Goal: Complete application form: Complete application form

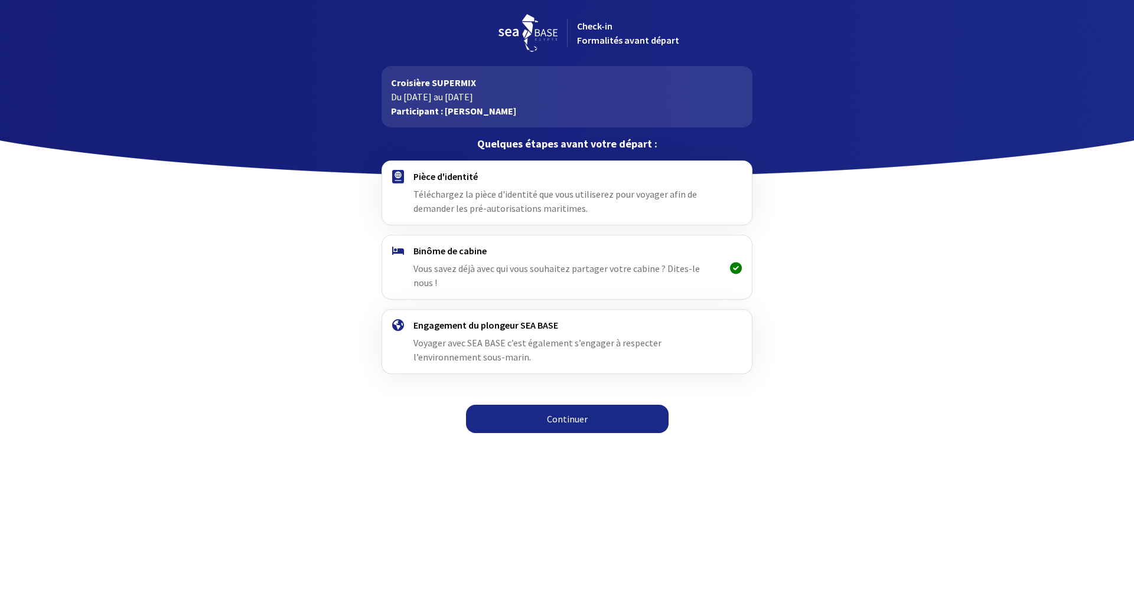
click at [564, 405] on link "Continuer" at bounding box center [567, 419] width 203 height 28
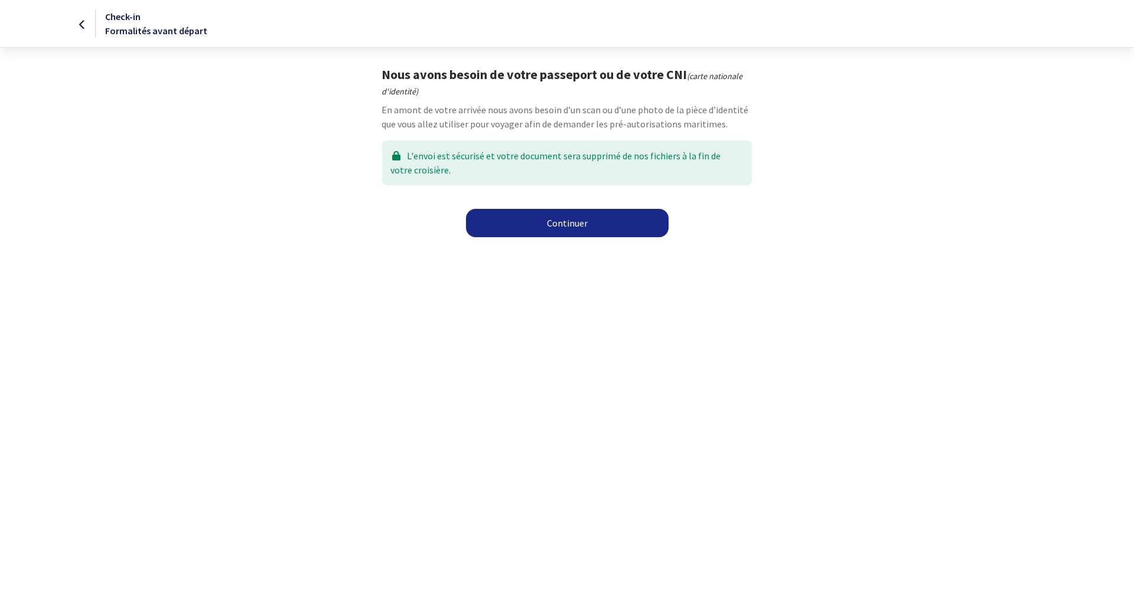
click at [586, 228] on link "Continuer" at bounding box center [567, 223] width 203 height 28
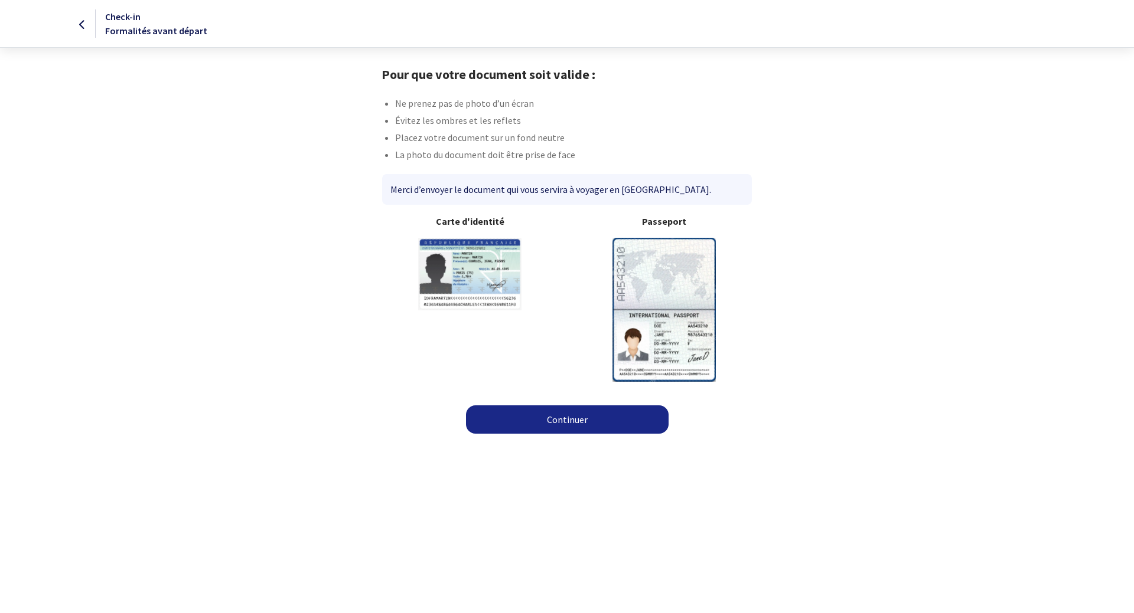
click at [563, 429] on link "Continuer" at bounding box center [567, 420] width 203 height 28
click at [665, 287] on img at bounding box center [663, 309] width 103 height 143
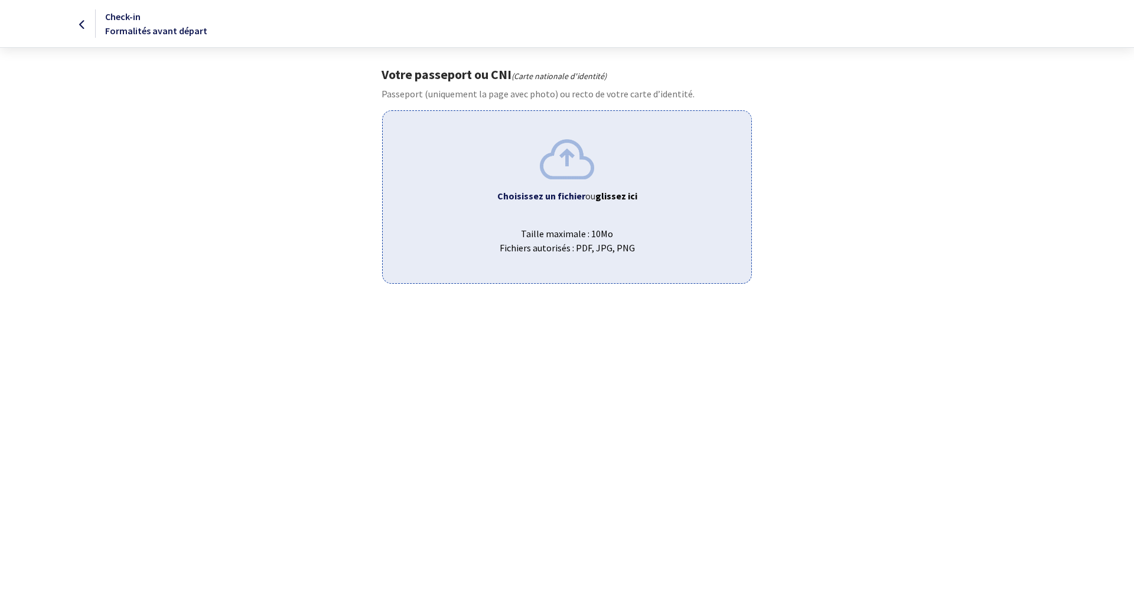
click at [595, 227] on span "Taille maximale : 10Mo Fichiers autorisés : PDF, JPG, PNG" at bounding box center [566, 236] width 349 height 38
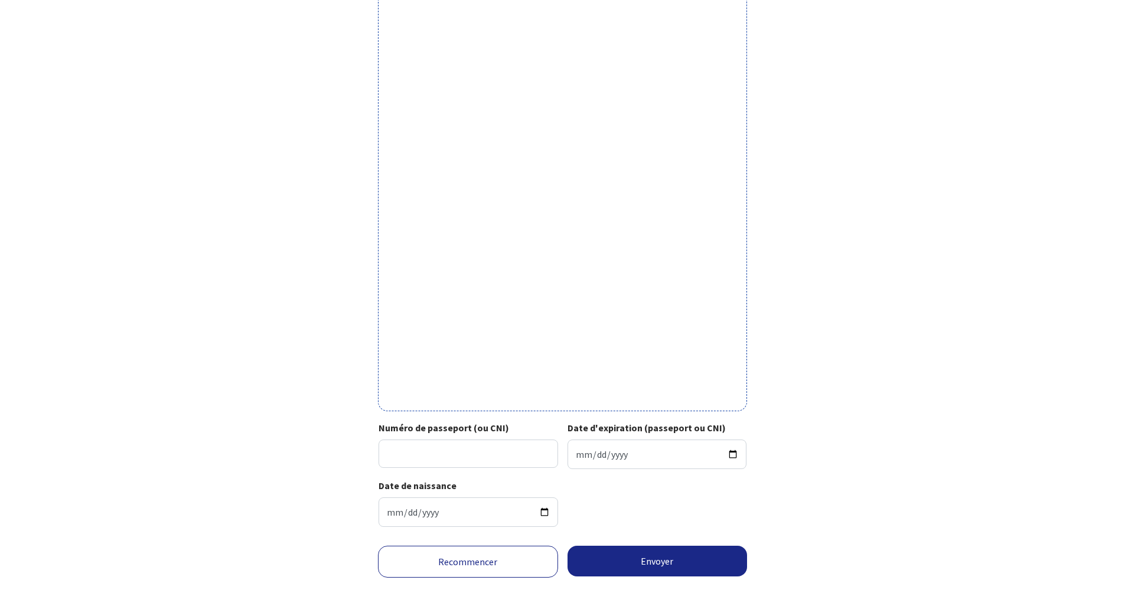
scroll to position [177, 0]
click at [469, 448] on input "Numéro de passeport (ou CNI)" at bounding box center [467, 453] width 179 height 28
click at [461, 443] on input "Numéro de passeport (ou CNI)" at bounding box center [467, 453] width 179 height 28
type input "17DK43582"
click at [299, 438] on div "Votre passeport ou CNI Passeport (uniquement la page avec photo) ou recto de vo…" at bounding box center [562, 213] width 667 height 646
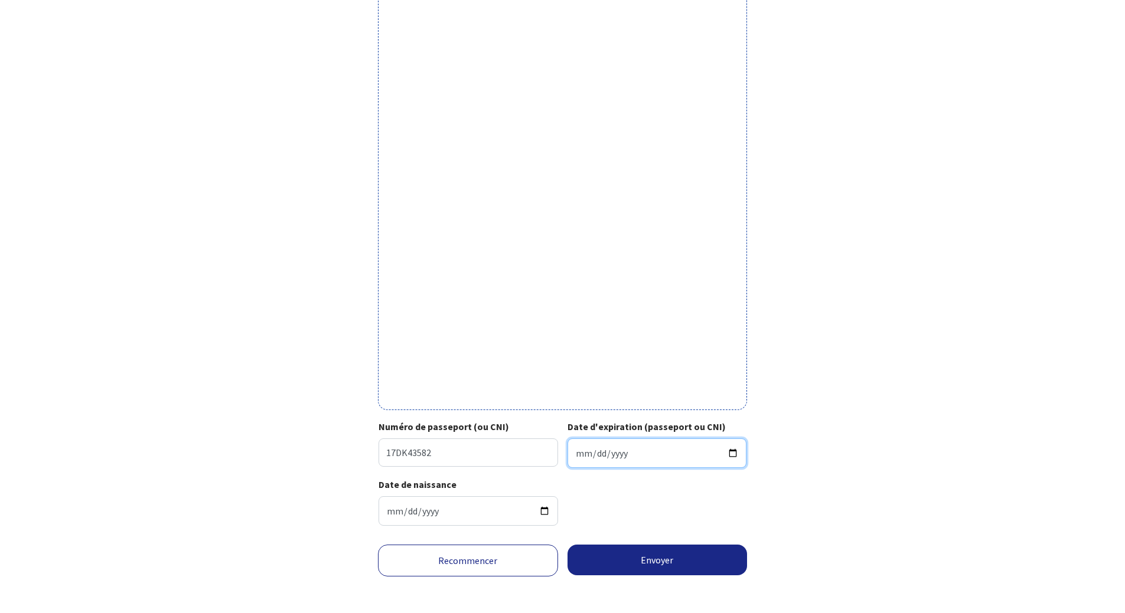
click at [728, 451] on input "Date d'expiration (passeport ou CNI)" at bounding box center [656, 454] width 179 height 30
type input "2027-08-22"
click at [650, 567] on button "Envoyer" at bounding box center [657, 560] width 180 height 31
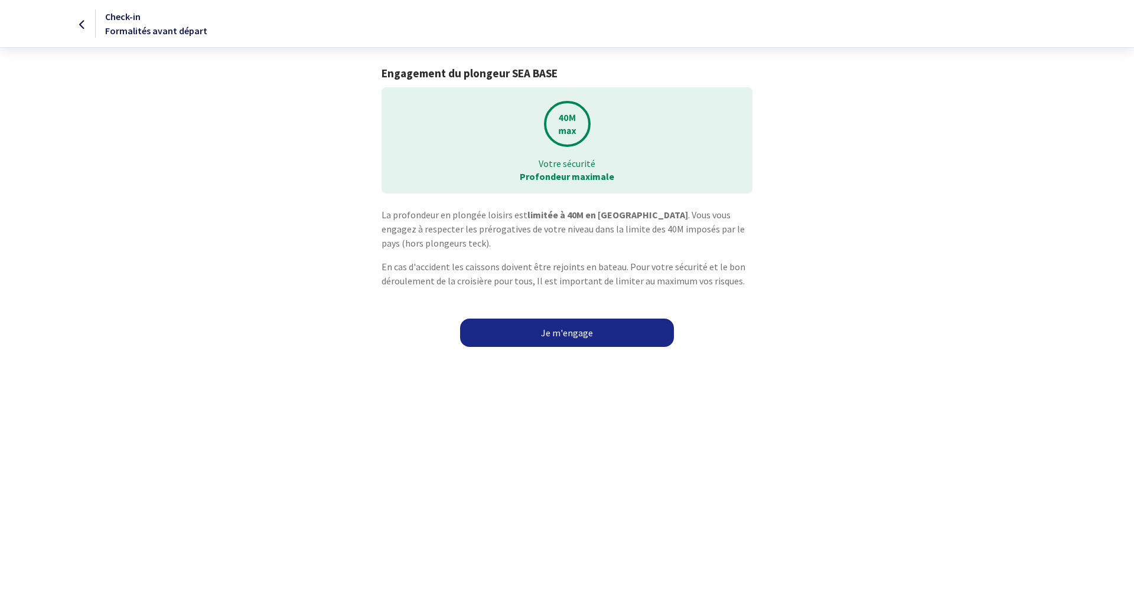
click at [572, 337] on link "Je m'engage" at bounding box center [567, 333] width 214 height 28
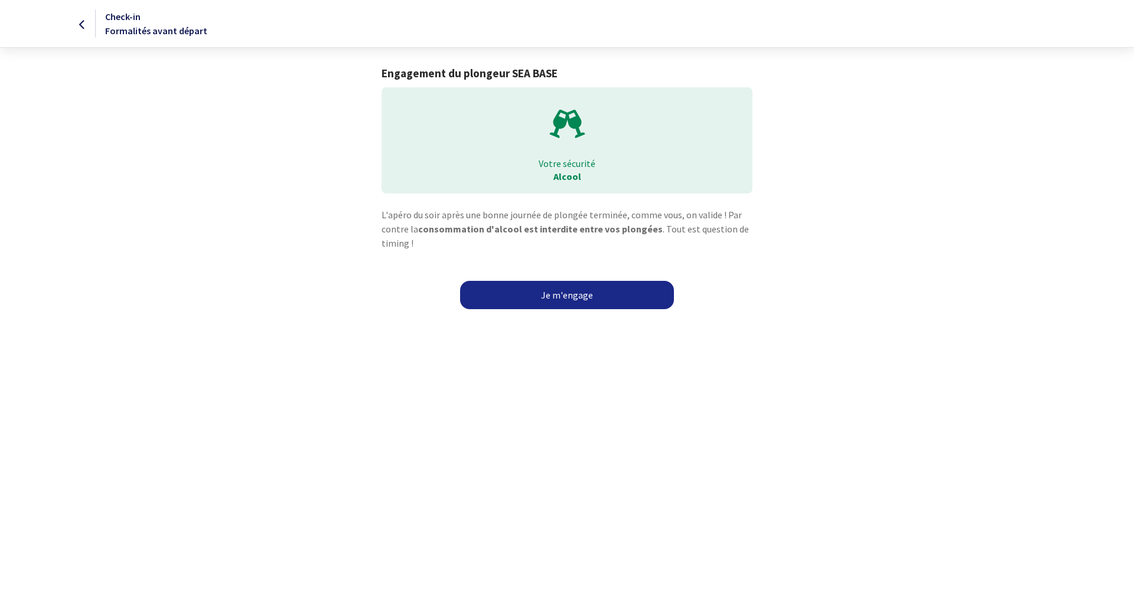
click at [598, 288] on link "Je m'engage" at bounding box center [567, 295] width 214 height 28
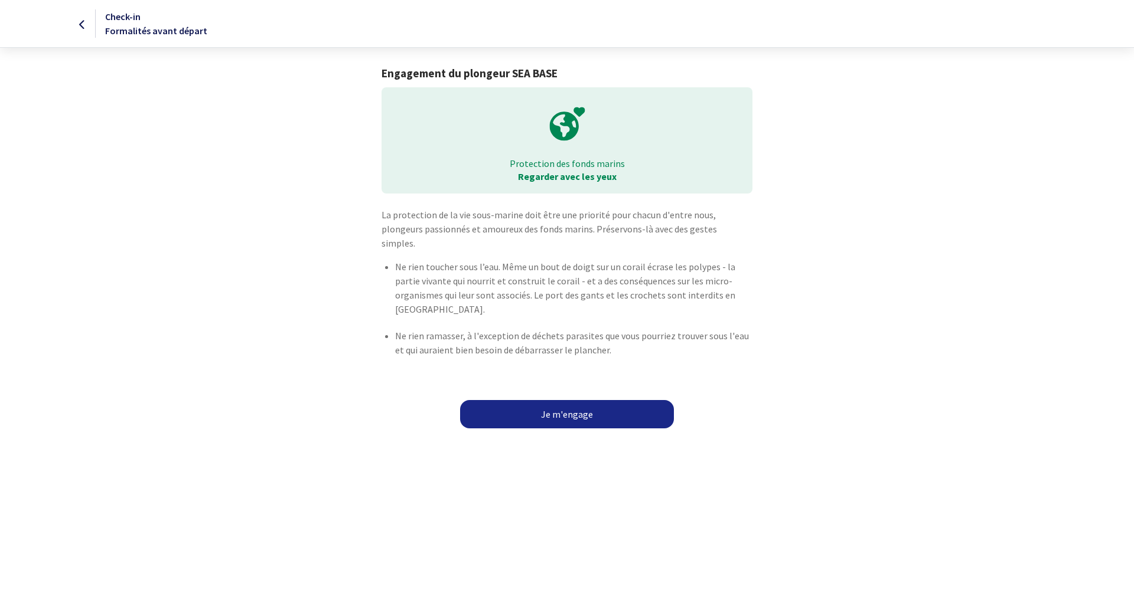
click at [577, 400] on link "Je m'engage" at bounding box center [567, 414] width 214 height 28
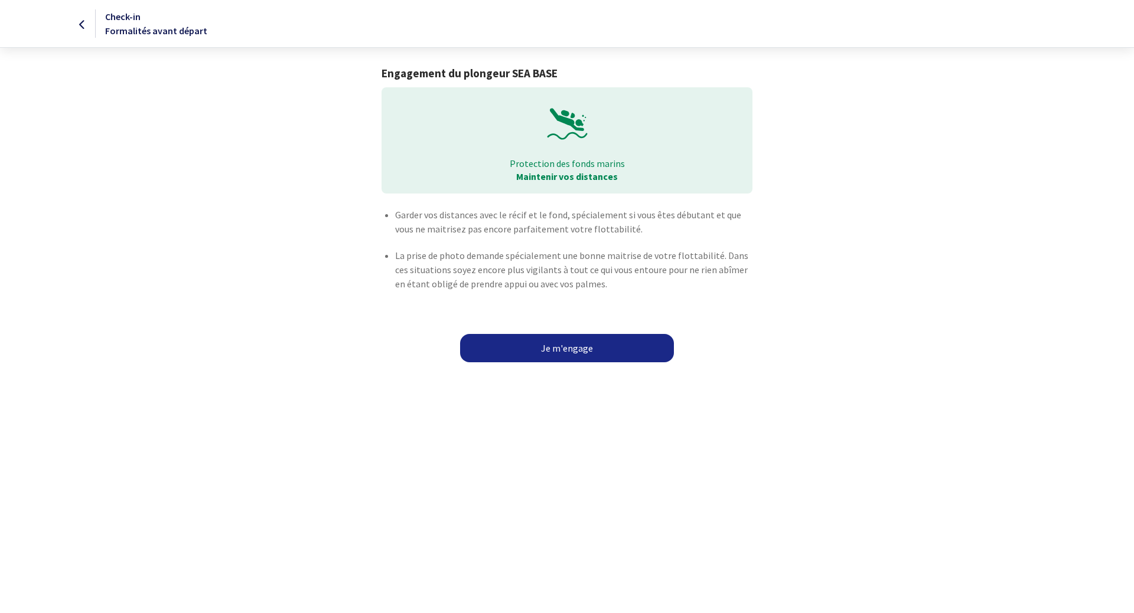
click at [564, 355] on link "Je m'engage" at bounding box center [567, 348] width 214 height 28
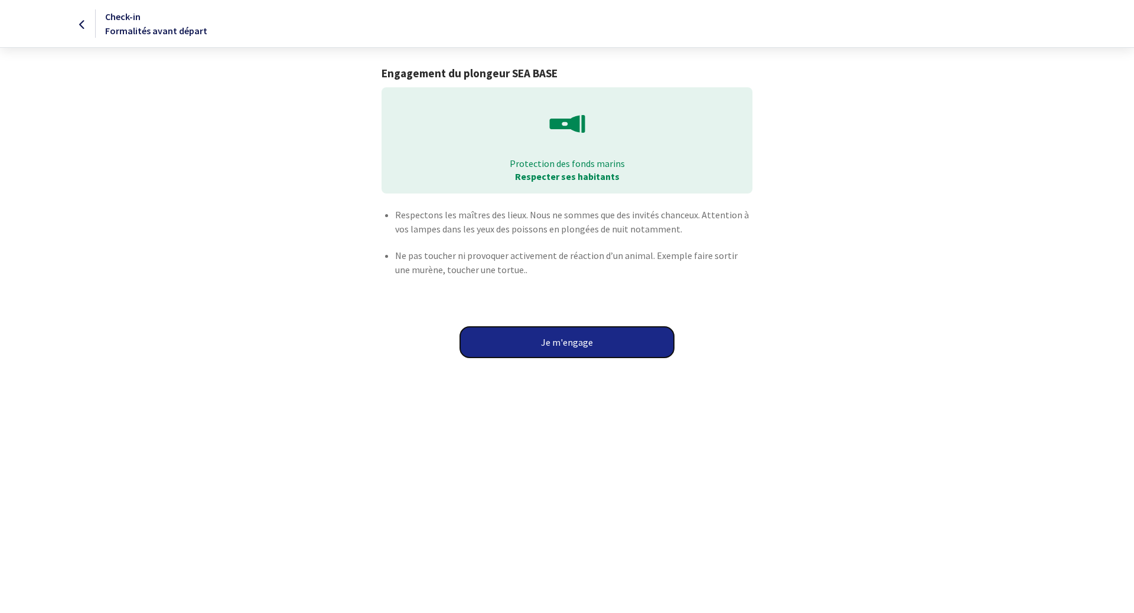
click at [566, 344] on button "Je m'engage" at bounding box center [567, 342] width 214 height 31
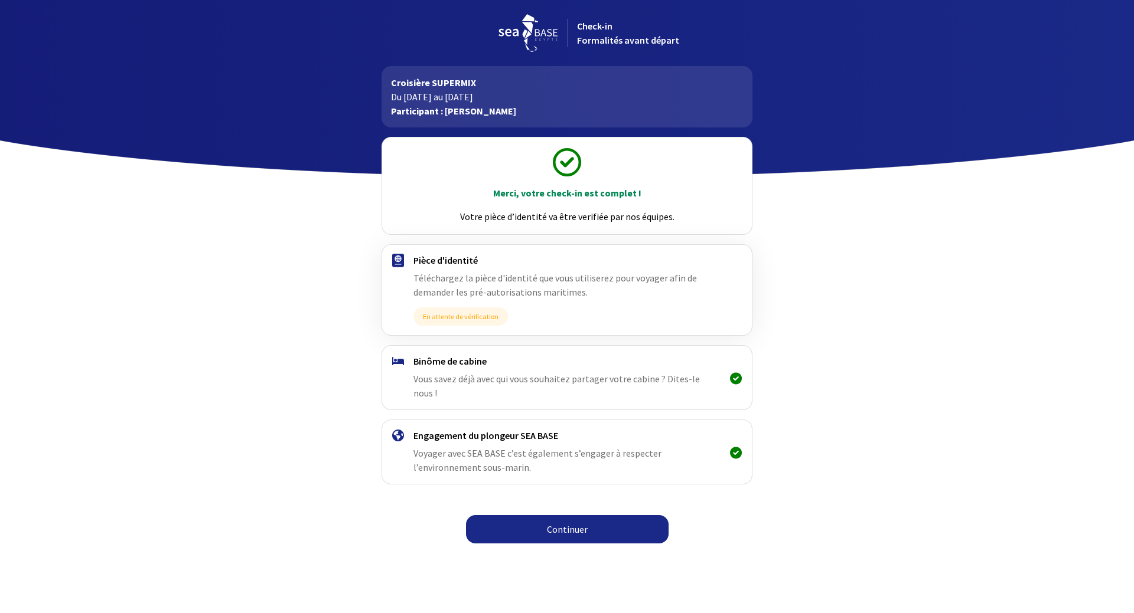
click at [566, 520] on link "Continuer" at bounding box center [567, 529] width 203 height 28
click at [567, 516] on link "Continuer" at bounding box center [567, 529] width 203 height 28
click at [900, 431] on div "Merci, votre check-in est complet ! Votre pièce d’identité va être verifiée par…" at bounding box center [566, 339] width 667 height 423
click at [576, 525] on link "Continuer" at bounding box center [567, 529] width 203 height 28
click at [527, 37] on img at bounding box center [527, 33] width 59 height 38
